Goal: Find specific page/section: Find specific page/section

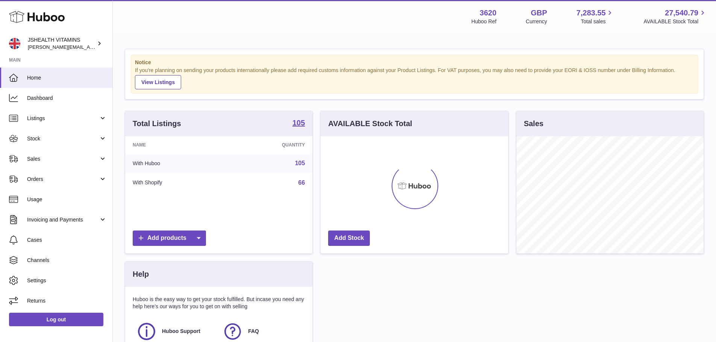
scroll to position [117, 188]
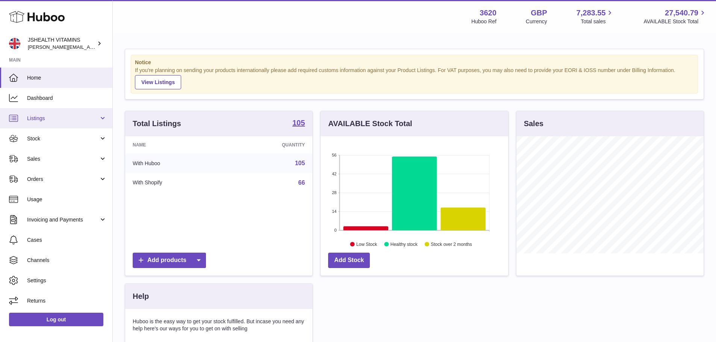
click at [44, 119] on span "Listings" at bounding box center [63, 118] width 72 height 7
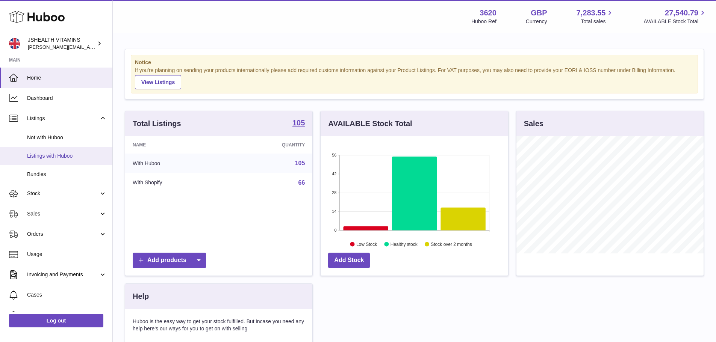
click at [42, 150] on link "Listings with Huboo" at bounding box center [56, 156] width 112 height 18
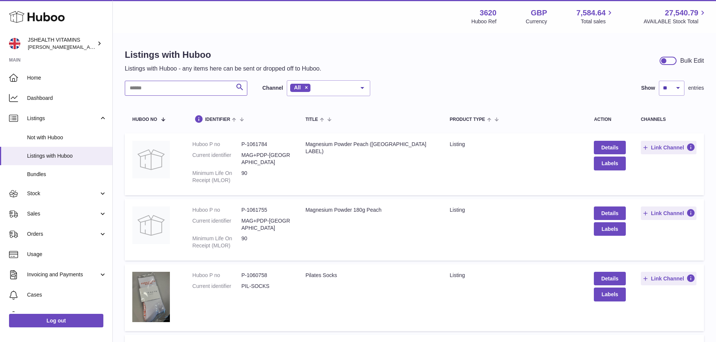
click at [169, 89] on input "text" at bounding box center [186, 88] width 123 height 15
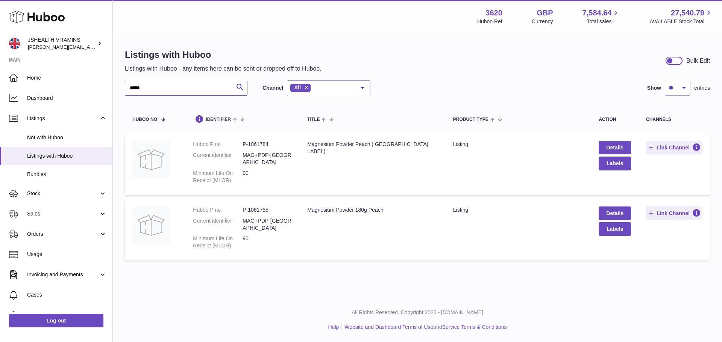
type input "*****"
drag, startPoint x: 277, startPoint y: 204, endPoint x: 224, endPoint y: 201, distance: 53.1
click at [224, 207] on dl "Huboo P no P-1061755 Current identifier MAG+PDP-UK Minimum Life On Receipt (MLO…" at bounding box center [242, 230] width 99 height 47
copy dl "P-1061755"
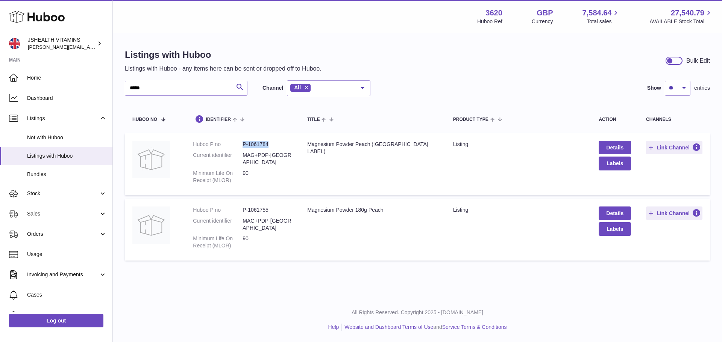
drag, startPoint x: 268, startPoint y: 143, endPoint x: 241, endPoint y: 148, distance: 28.0
click at [241, 148] on dl "Huboo P no P-1061784 Current identifier MAG+PDP-USA Minimum Life On Receipt (ML…" at bounding box center [242, 164] width 99 height 47
copy dl "P-1061784"
click at [36, 324] on link "Log out" at bounding box center [56, 321] width 94 height 14
